Goal: Task Accomplishment & Management: Manage account settings

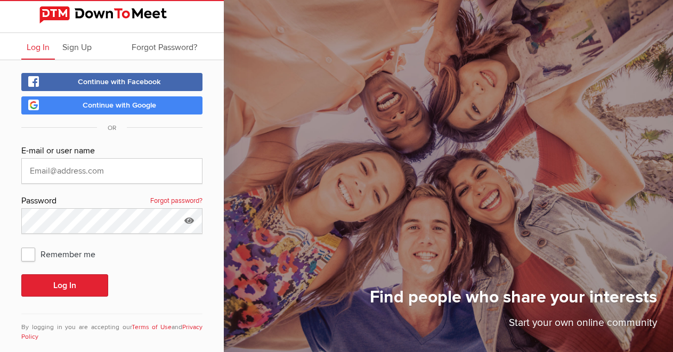
click at [42, 48] on span "Log In" at bounding box center [38, 47] width 23 height 11
click at [107, 171] on input "text" at bounding box center [111, 171] width 181 height 26
type input "[EMAIL_ADDRESS][DOMAIN_NAME]"
click at [29, 258] on span "Remember me" at bounding box center [63, 254] width 85 height 19
click at [21, 245] on input "Remember me" at bounding box center [21, 244] width 1 height 1
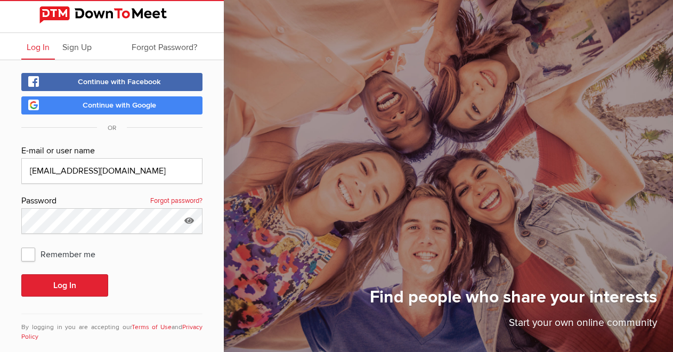
checkbox input "true"
click at [56, 292] on button "Log In" at bounding box center [64, 285] width 87 height 22
